Goal: Task Accomplishment & Management: Complete application form

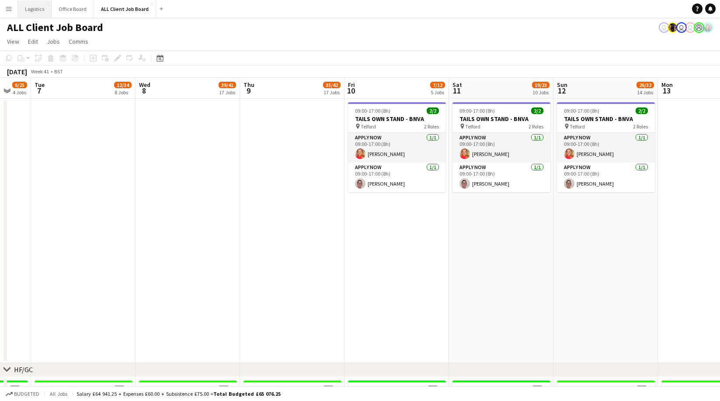
click at [36, 4] on button "Logistics Close" at bounding box center [35, 8] width 34 height 17
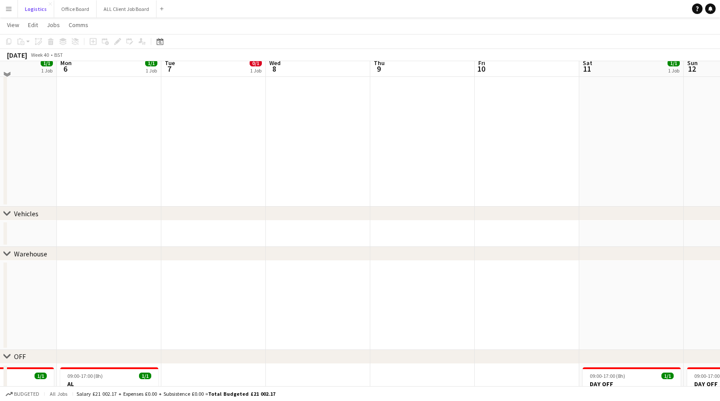
scroll to position [561, 0]
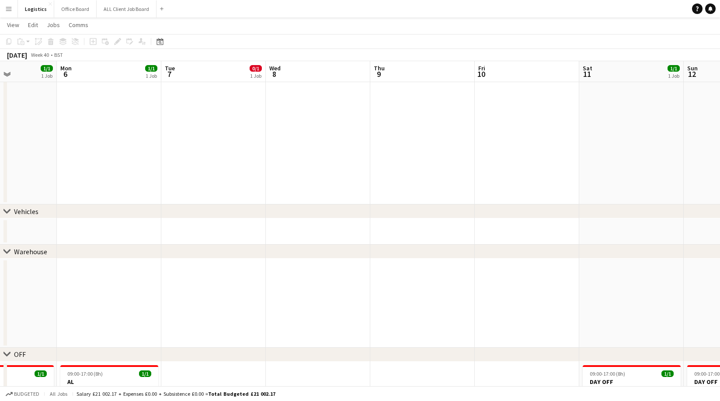
click at [402, 227] on app-date-cell at bounding box center [422, 231] width 104 height 26
drag, startPoint x: 94, startPoint y: 41, endPoint x: 246, endPoint y: 122, distance: 172.2
click at [95, 41] on icon "Add job" at bounding box center [93, 41] width 7 height 7
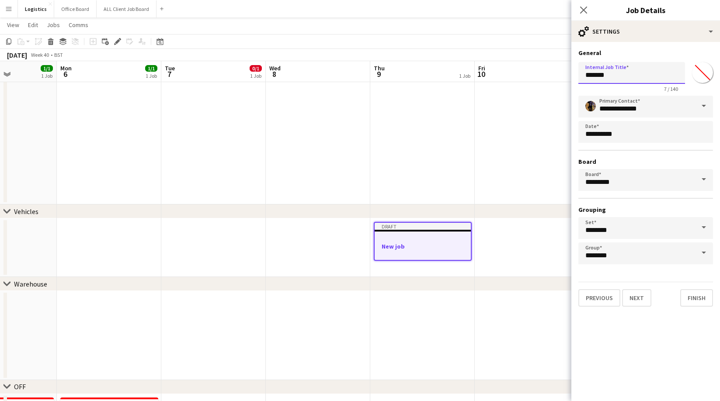
drag, startPoint x: 615, startPoint y: 74, endPoint x: 658, endPoint y: 135, distance: 74.4
click at [574, 76] on form "**********" at bounding box center [645, 178] width 149 height 258
type input "**********"
click at [639, 300] on button "Next" at bounding box center [636, 297] width 29 height 17
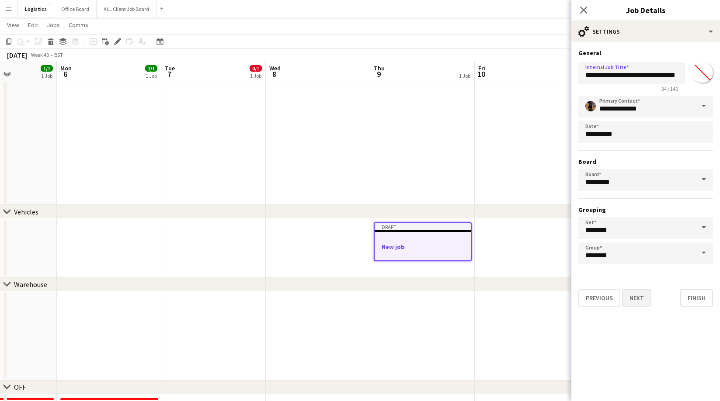
scroll to position [0, 0]
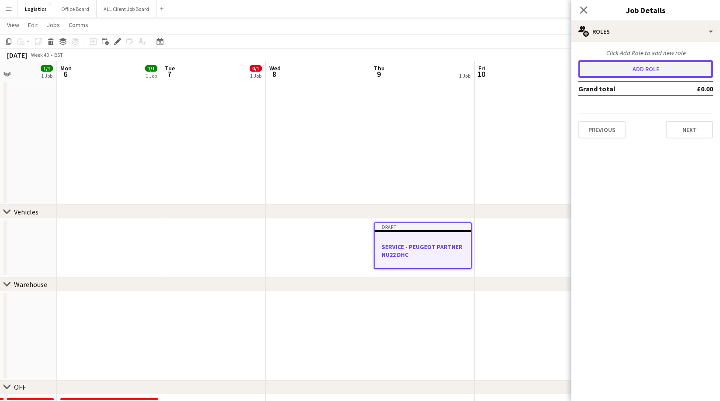
click at [611, 68] on button "Add role" at bounding box center [645, 68] width 135 height 17
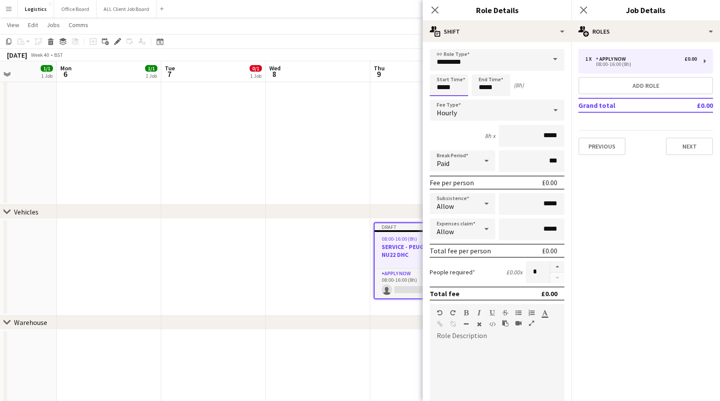
click at [455, 88] on input "*****" at bounding box center [448, 85] width 38 height 22
click at [499, 90] on input "*****" at bounding box center [490, 85] width 38 height 22
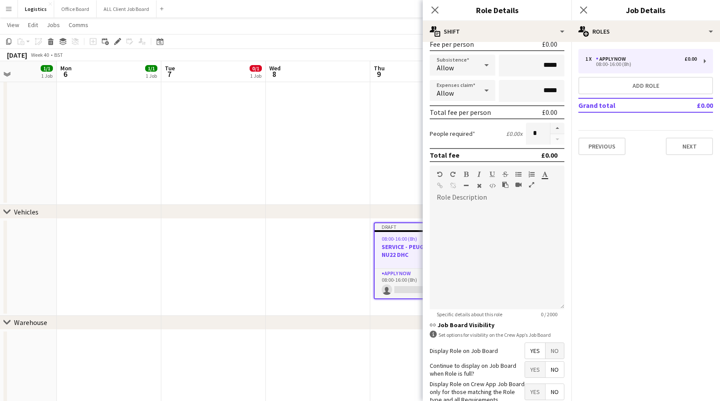
scroll to position [145, 0]
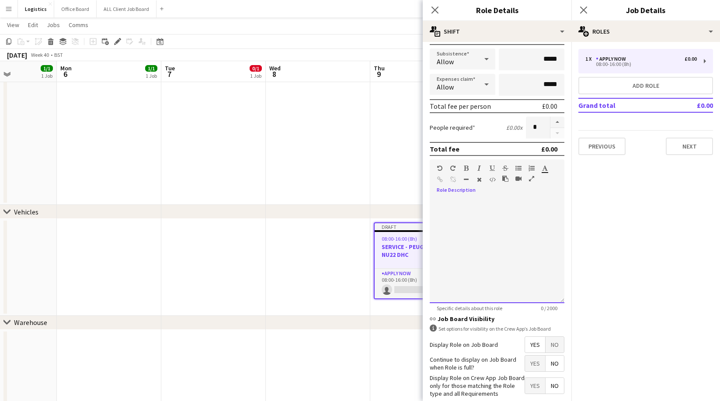
drag, startPoint x: 447, startPoint y: 205, endPoint x: 492, endPoint y: 232, distance: 51.8
click at [447, 205] on div at bounding box center [496, 250] width 135 height 105
click at [436, 217] on div "**********" at bounding box center [496, 250] width 135 height 105
drag, startPoint x: 495, startPoint y: 229, endPoint x: 499, endPoint y: 256, distance: 26.4
click at [495, 229] on div "**********" at bounding box center [496, 224] width 121 height 17
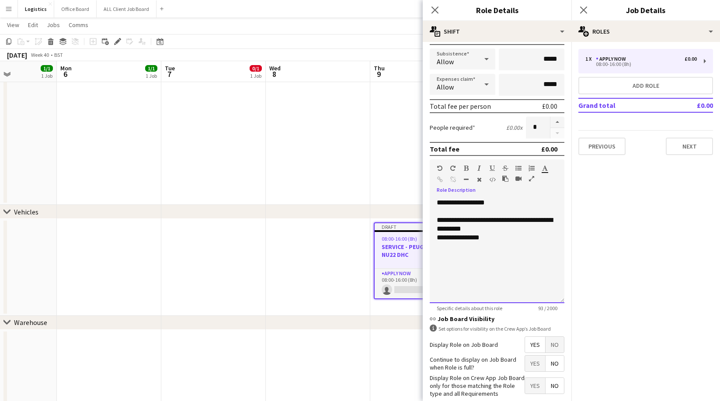
click at [493, 239] on div "**********" at bounding box center [496, 237] width 121 height 9
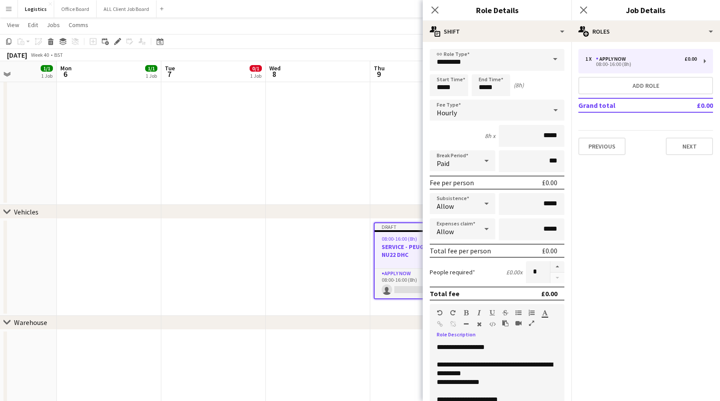
scroll to position [190, 0]
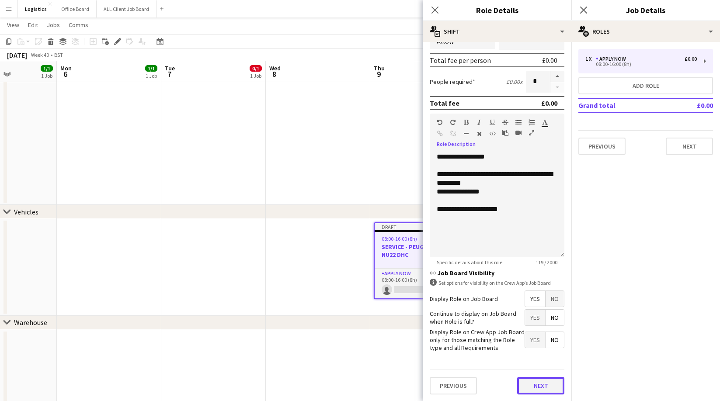
drag, startPoint x: 546, startPoint y: 388, endPoint x: 531, endPoint y: 152, distance: 236.4
click at [546, 387] on button "Next" at bounding box center [540, 385] width 47 height 17
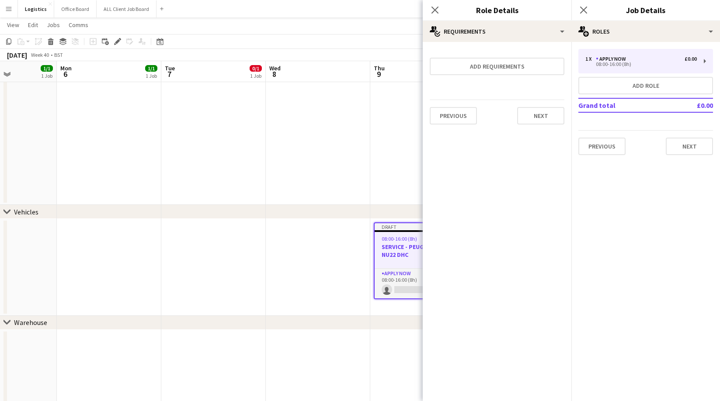
scroll to position [0, 0]
click at [542, 123] on button "Next" at bounding box center [540, 115] width 47 height 17
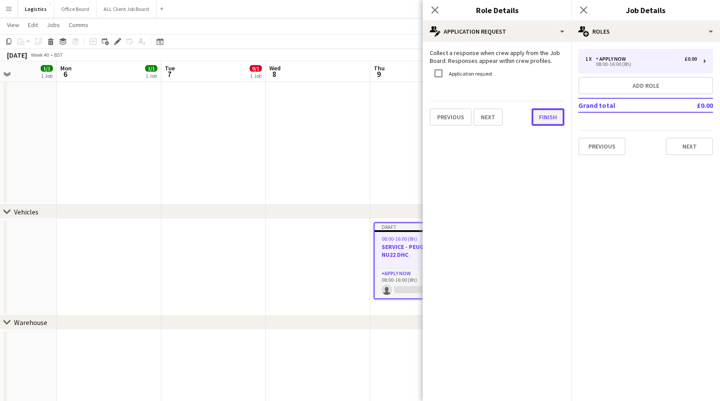
click at [542, 114] on button "Finish" at bounding box center [547, 116] width 33 height 17
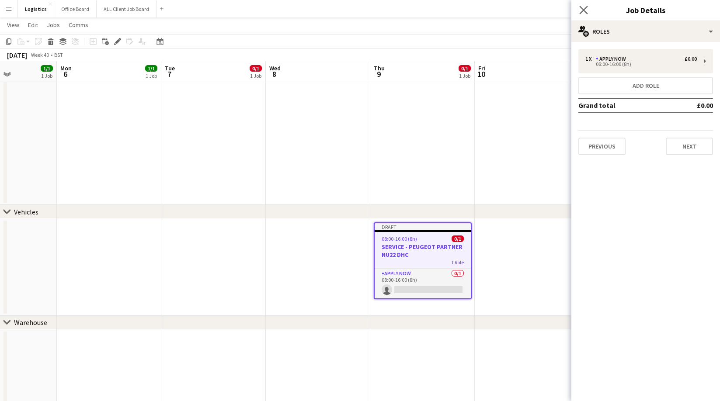
drag, startPoint x: 583, startPoint y: 9, endPoint x: 588, endPoint y: 11, distance: 5.1
click at [583, 9] on icon "Close pop-in" at bounding box center [583, 10] width 8 height 8
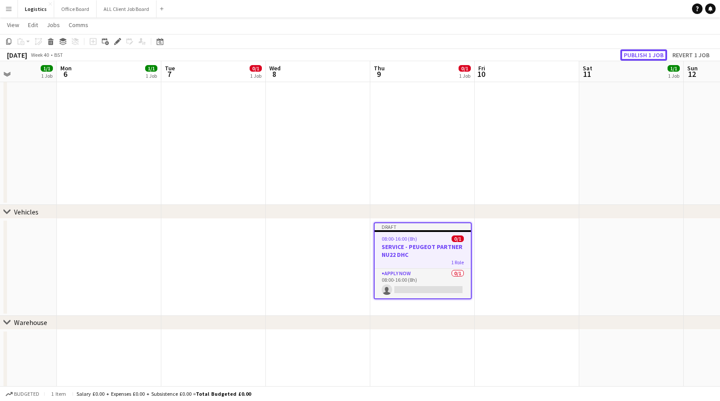
click at [639, 54] on button "Publish 1 job" at bounding box center [643, 54] width 47 height 11
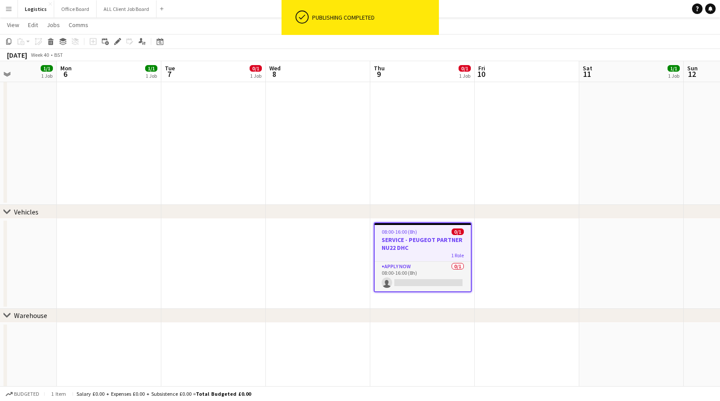
scroll to position [0, 256]
click at [405, 240] on h3 "SERVICE - PEUGEOT PARTNER NU22 DHC" at bounding box center [422, 244] width 96 height 16
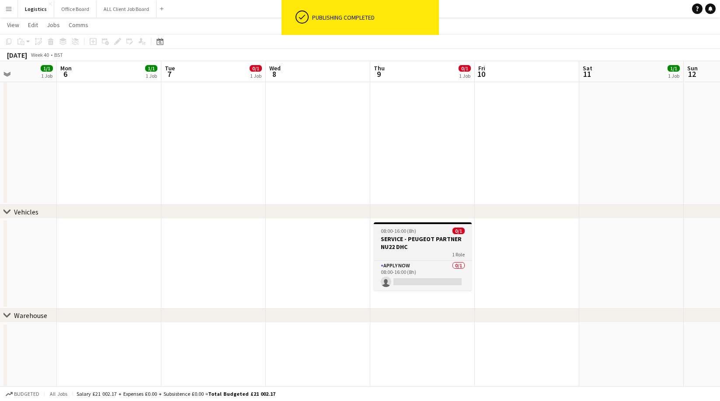
drag, startPoint x: 413, startPoint y: 236, endPoint x: 417, endPoint y: 243, distance: 8.4
click at [413, 236] on h3 "SERVICE - PEUGEOT PARTNER NU22 DHC" at bounding box center [423, 243] width 98 height 16
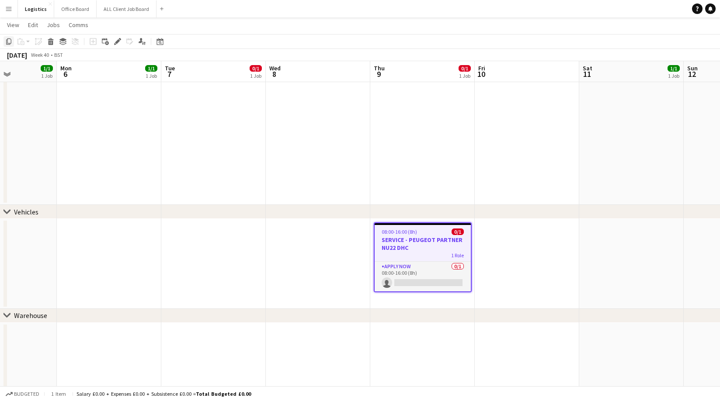
click at [8, 42] on icon "Copy" at bounding box center [8, 41] width 7 height 7
click at [504, 229] on app-date-cell at bounding box center [526, 264] width 104 height 90
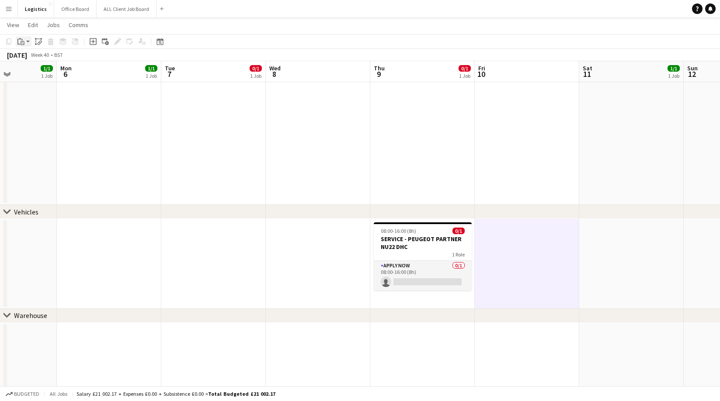
click at [21, 40] on icon "Paste" at bounding box center [20, 41] width 7 height 7
click at [31, 57] on link "Paste Command V" at bounding box center [57, 58] width 69 height 8
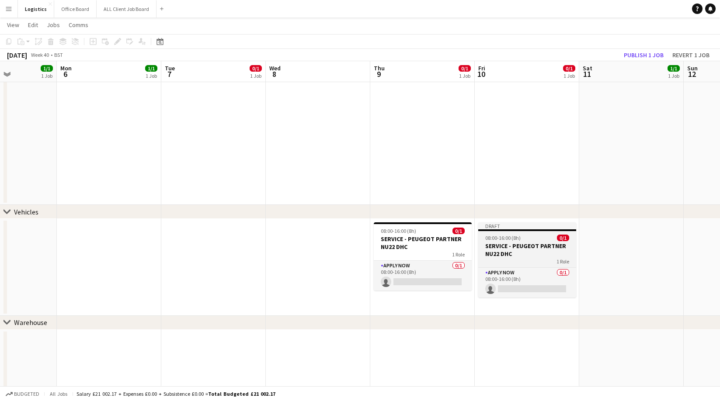
click at [516, 245] on h3 "SERVICE - PEUGEOT PARTNER NU22 DHC" at bounding box center [527, 250] width 98 height 16
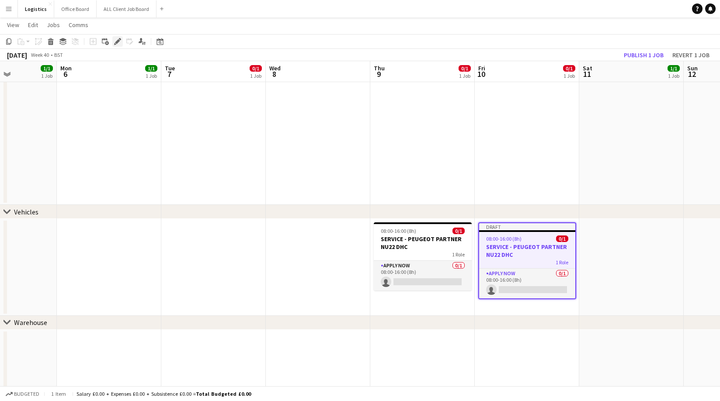
click at [118, 41] on icon at bounding box center [117, 41] width 5 height 5
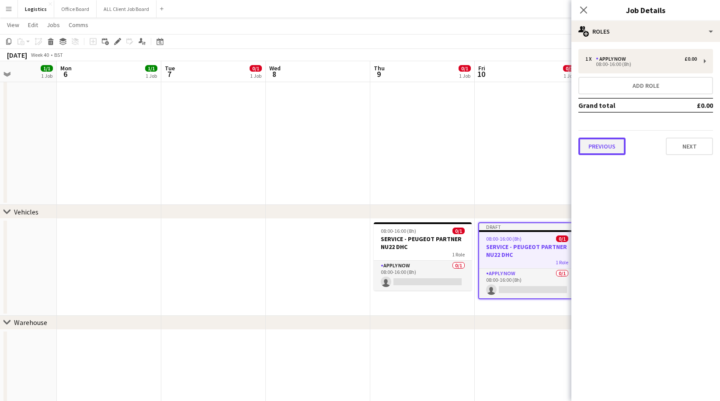
click at [603, 145] on button "Previous" at bounding box center [601, 146] width 47 height 17
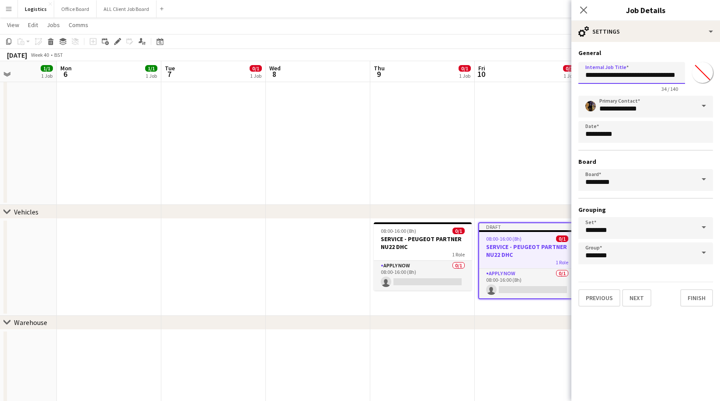
scroll to position [0, 25]
drag, startPoint x: 616, startPoint y: 76, endPoint x: 684, endPoint y: 78, distance: 67.3
click at [686, 76] on div "**********" at bounding box center [645, 76] width 135 height 34
type input "**********"
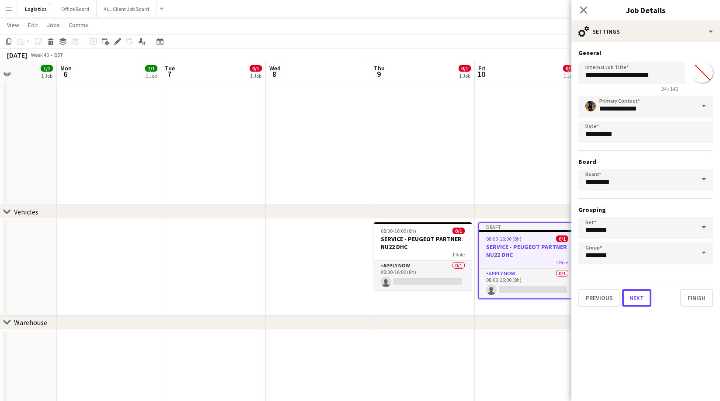
click at [634, 297] on button "Next" at bounding box center [636, 297] width 29 height 17
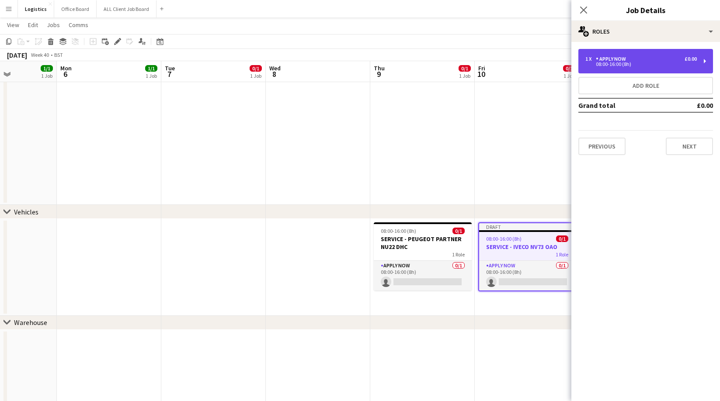
click at [621, 64] on div "08:00-16:00 (8h)" at bounding box center [640, 64] width 111 height 4
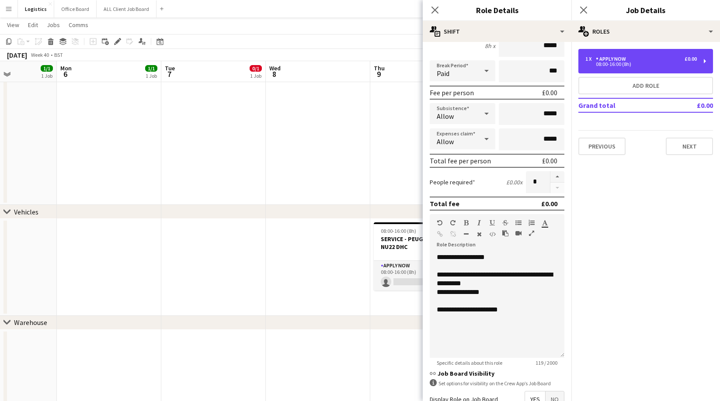
scroll to position [91, 0]
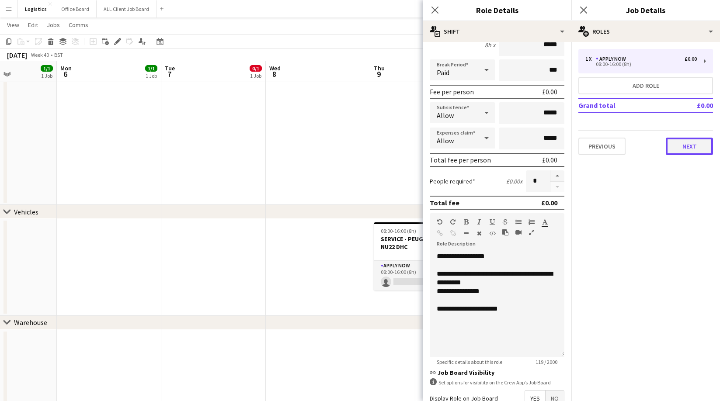
click at [685, 147] on button "Next" at bounding box center [688, 146] width 47 height 17
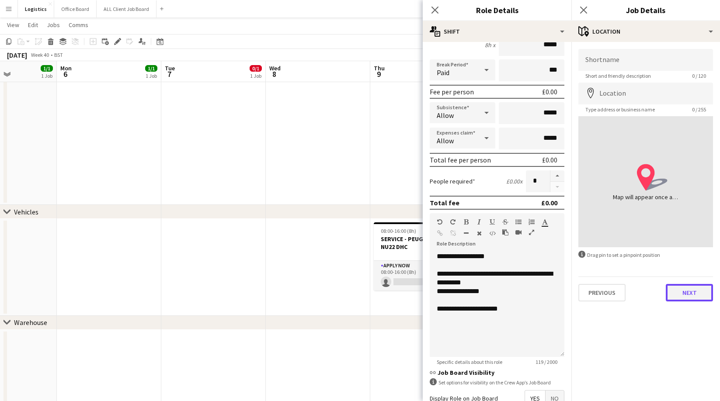
click at [694, 293] on button "Next" at bounding box center [688, 292] width 47 height 17
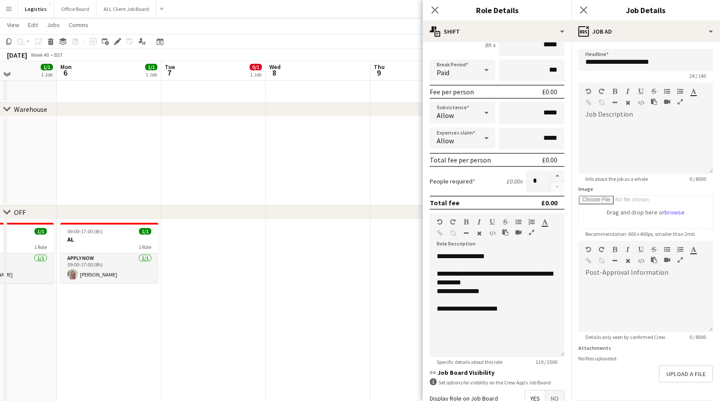
scroll to position [783, 0]
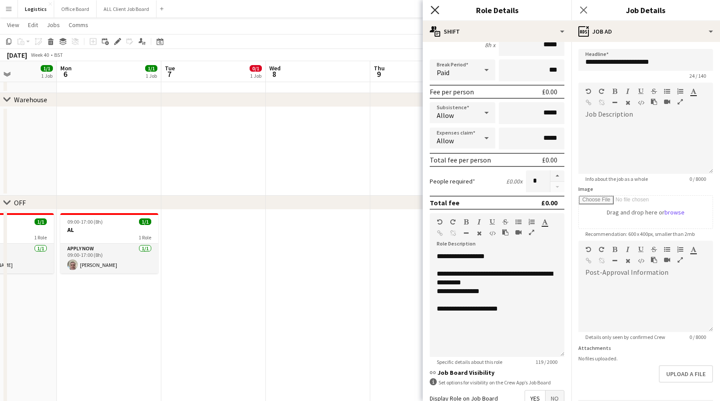
click at [435, 9] on icon "Close pop-in" at bounding box center [434, 10] width 8 height 8
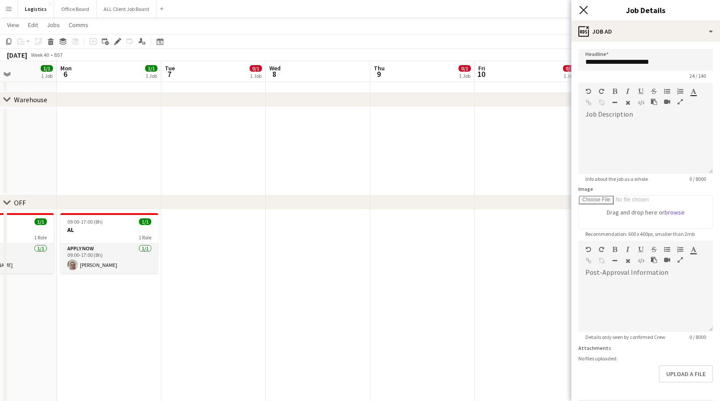
drag, startPoint x: 578, startPoint y: 10, endPoint x: 604, endPoint y: 10, distance: 25.8
click at [585, 9] on app-icon "Close pop-in" at bounding box center [583, 10] width 13 height 13
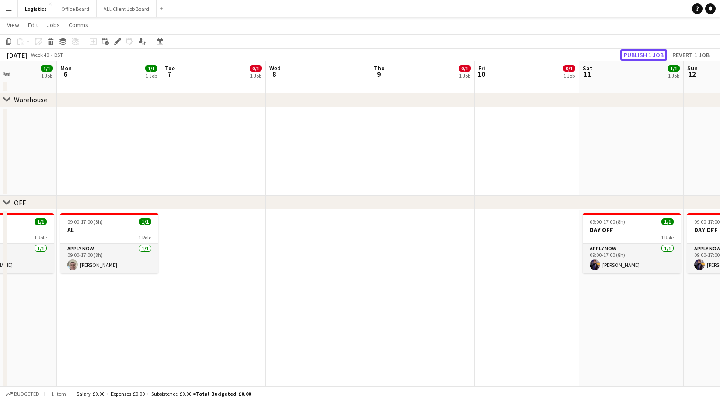
click at [634, 53] on button "Publish 1 job" at bounding box center [643, 54] width 47 height 11
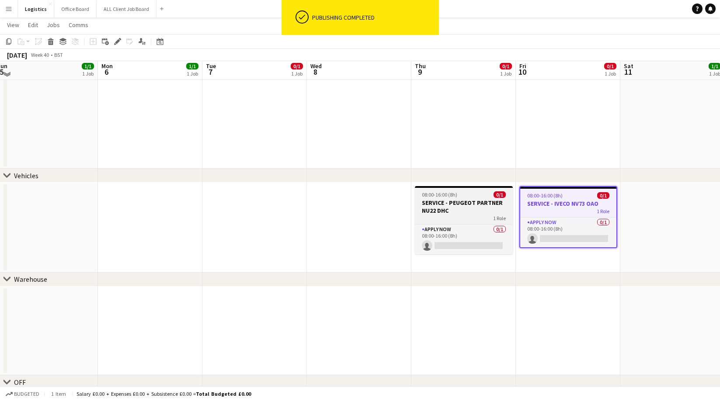
scroll to position [594, 0]
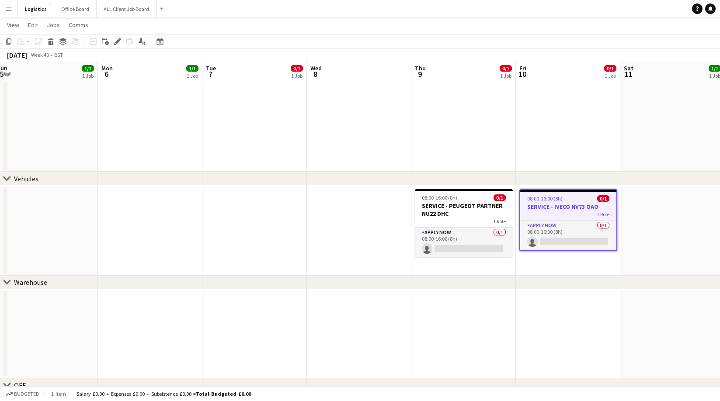
click at [349, 219] on app-date-cell at bounding box center [359, 231] width 104 height 90
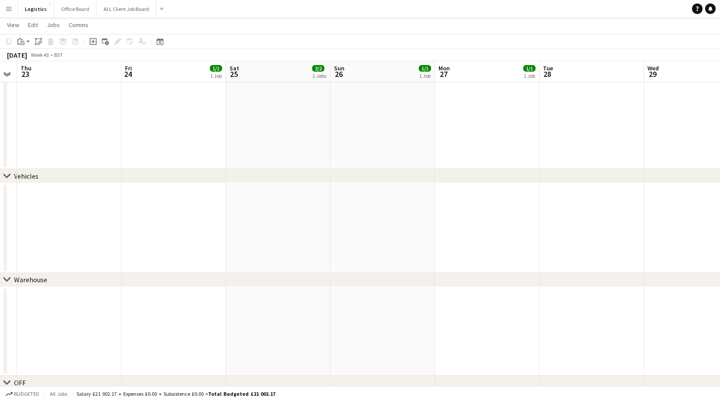
scroll to position [0, 299]
click at [473, 196] on app-date-cell at bounding box center [484, 228] width 104 height 90
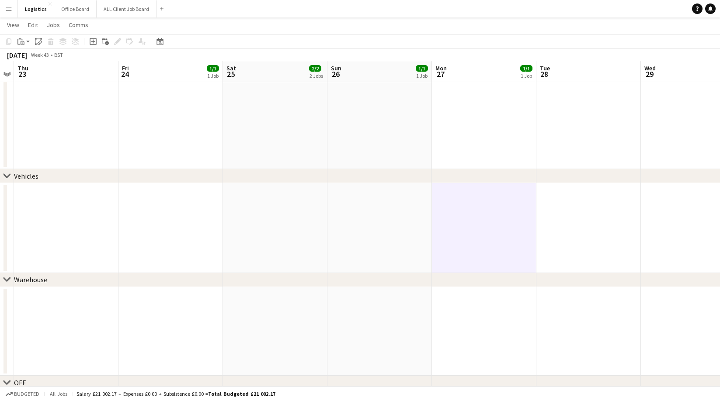
scroll to position [0, 300]
click at [19, 41] on icon "Paste" at bounding box center [20, 41] width 7 height 7
click at [35, 54] on div "Paste Command V Paste with crew Command Shift V" at bounding box center [58, 66] width 84 height 38
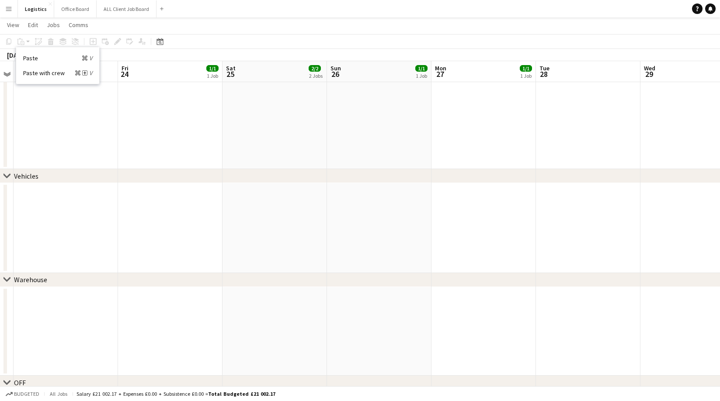
click at [31, 58] on link "Paste Command V" at bounding box center [57, 58] width 69 height 8
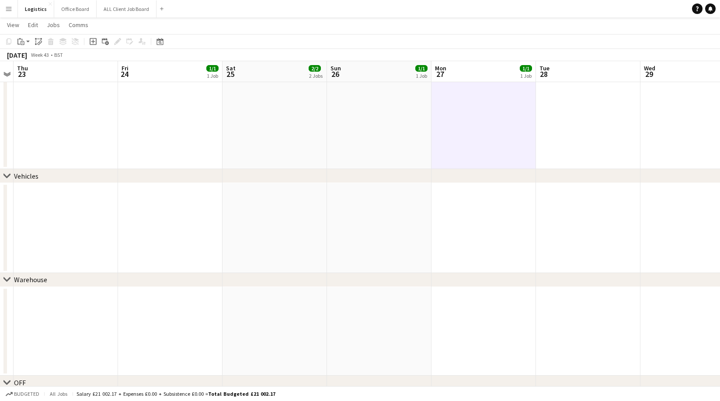
click at [473, 208] on app-date-cell at bounding box center [483, 228] width 104 height 90
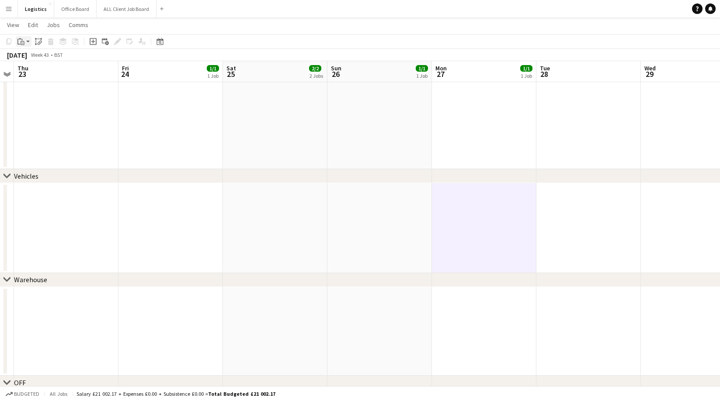
drag, startPoint x: 19, startPoint y: 41, endPoint x: 21, endPoint y: 46, distance: 5.8
click at [20, 40] on icon "Paste" at bounding box center [20, 41] width 7 height 7
click at [29, 58] on link "Paste Command V" at bounding box center [57, 58] width 69 height 8
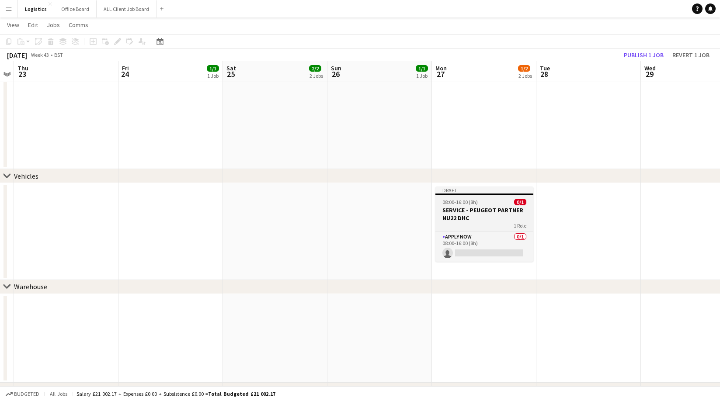
click at [485, 210] on h3 "SERVICE - PEUGEOT PARTNER NU22 DHC" at bounding box center [484, 214] width 98 height 16
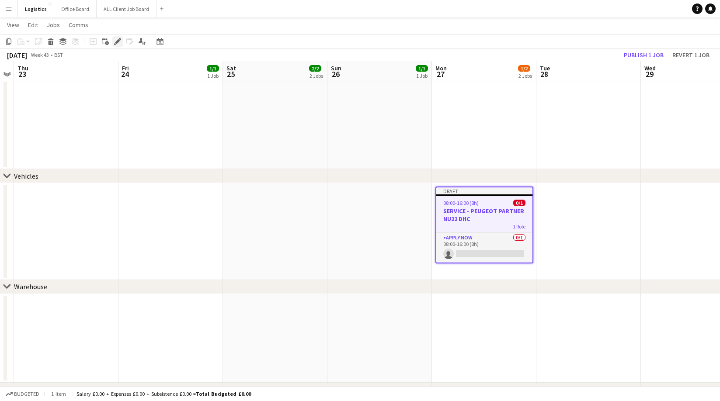
click at [117, 39] on icon "Edit" at bounding box center [117, 41] width 7 height 7
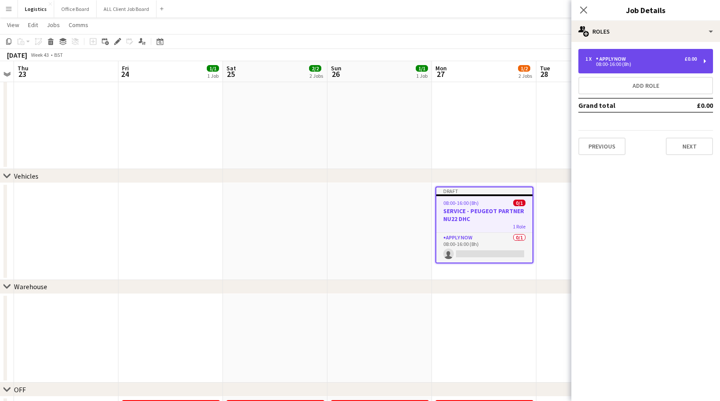
click at [631, 66] on div "08:00-16:00 (8h)" at bounding box center [640, 64] width 111 height 4
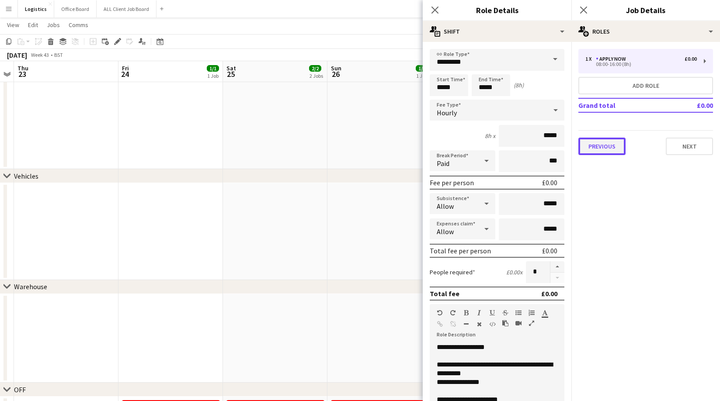
click at [601, 150] on button "Previous" at bounding box center [601, 146] width 47 height 17
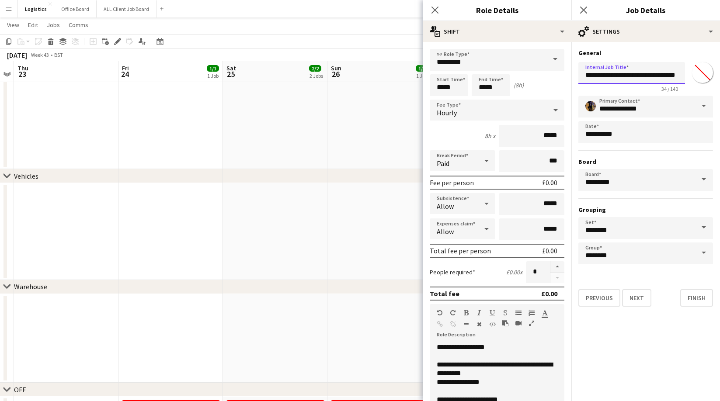
scroll to position [0, 25]
drag, startPoint x: 616, startPoint y: 75, endPoint x: 686, endPoint y: 76, distance: 70.3
click at [686, 76] on div "**********" at bounding box center [645, 76] width 135 height 34
type input "**********"
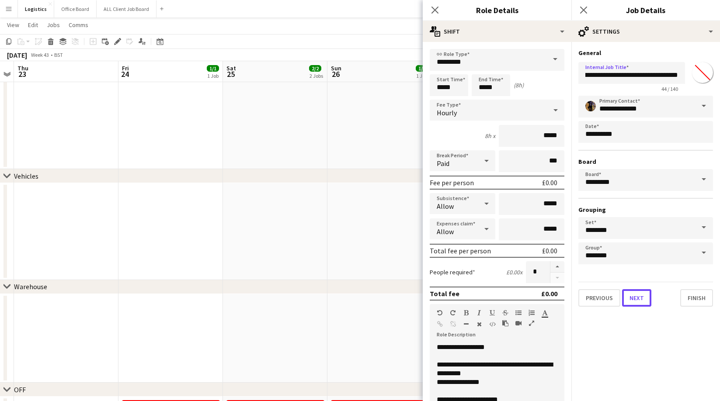
scroll to position [0, 0]
click at [630, 298] on button "Next" at bounding box center [636, 297] width 29 height 17
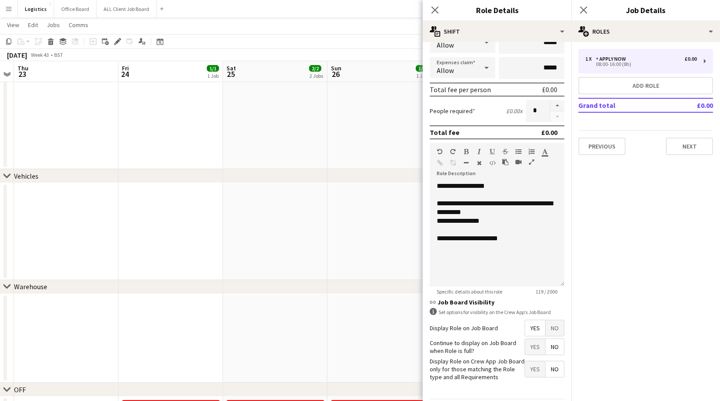
scroll to position [162, 0]
drag, startPoint x: 509, startPoint y: 187, endPoint x: 440, endPoint y: 188, distance: 69.1
click at [439, 189] on div "**********" at bounding box center [496, 233] width 135 height 105
drag, startPoint x: 442, startPoint y: 185, endPoint x: 447, endPoint y: 195, distance: 11.0
click at [442, 186] on div "**********" at bounding box center [496, 233] width 135 height 105
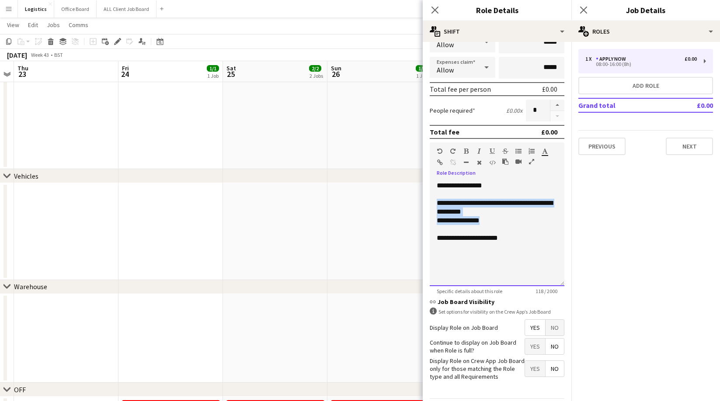
drag, startPoint x: 494, startPoint y: 221, endPoint x: 436, endPoint y: 207, distance: 59.3
click at [435, 206] on div "**********" at bounding box center [496, 233] width 135 height 105
drag, startPoint x: 522, startPoint y: 220, endPoint x: 479, endPoint y: 221, distance: 43.3
click at [479, 221] on div "**********" at bounding box center [496, 220] width 121 height 9
click at [440, 220] on div "**********" at bounding box center [496, 220] width 121 height 9
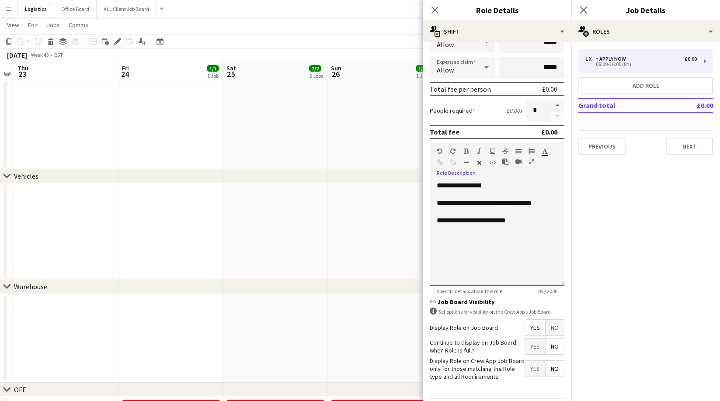
click at [549, 218] on div "**********" at bounding box center [496, 220] width 121 height 9
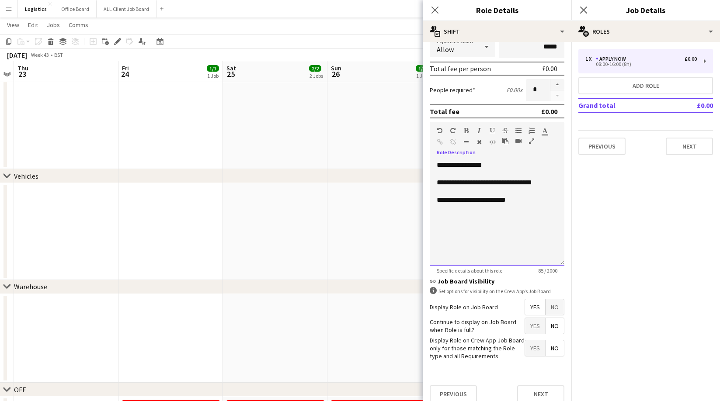
scroll to position [190, 0]
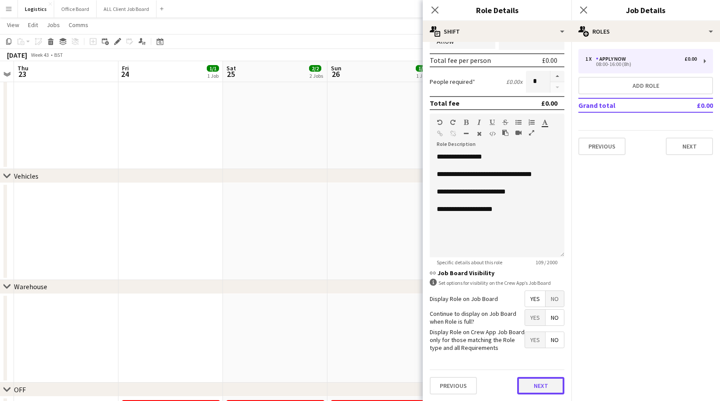
click at [546, 388] on button "Next" at bounding box center [540, 385] width 47 height 17
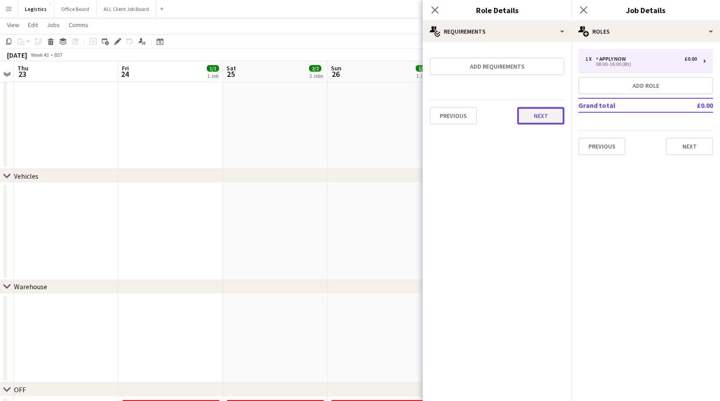
click at [547, 120] on button "Next" at bounding box center [540, 115] width 47 height 17
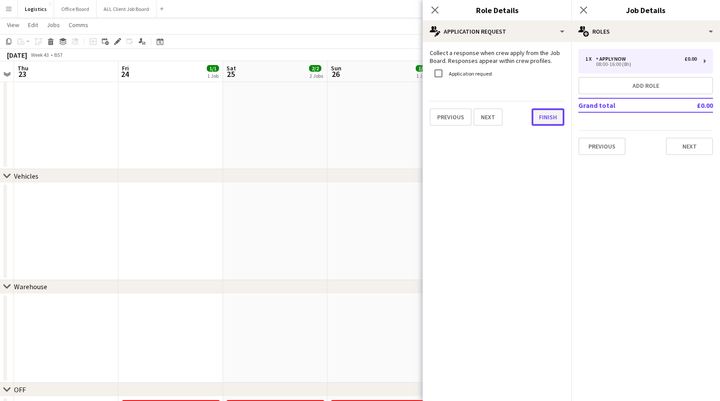
click at [547, 118] on button "Finish" at bounding box center [547, 116] width 33 height 17
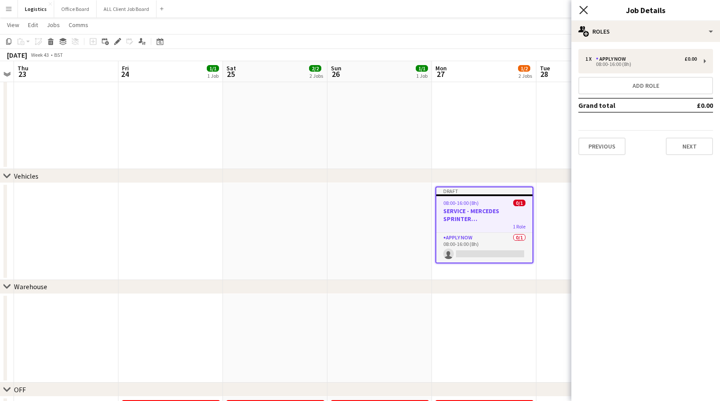
click at [582, 9] on icon at bounding box center [583, 10] width 8 height 8
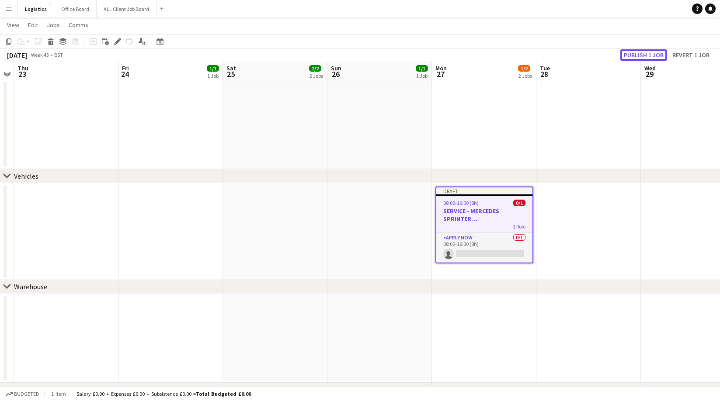
click at [638, 51] on button "Publish 1 job" at bounding box center [643, 54] width 47 height 11
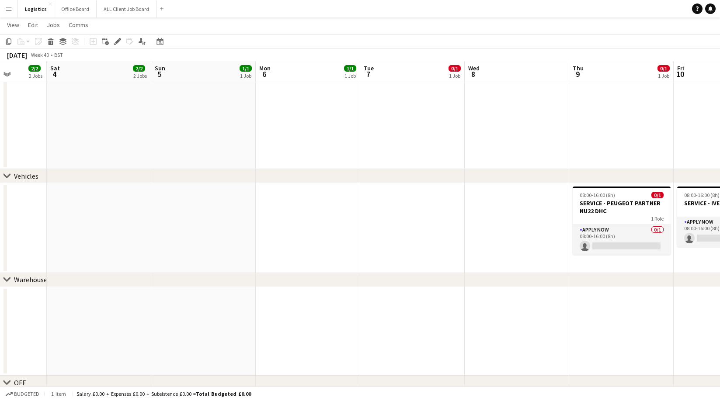
scroll to position [0, 266]
